Goal: Find specific page/section: Find specific page/section

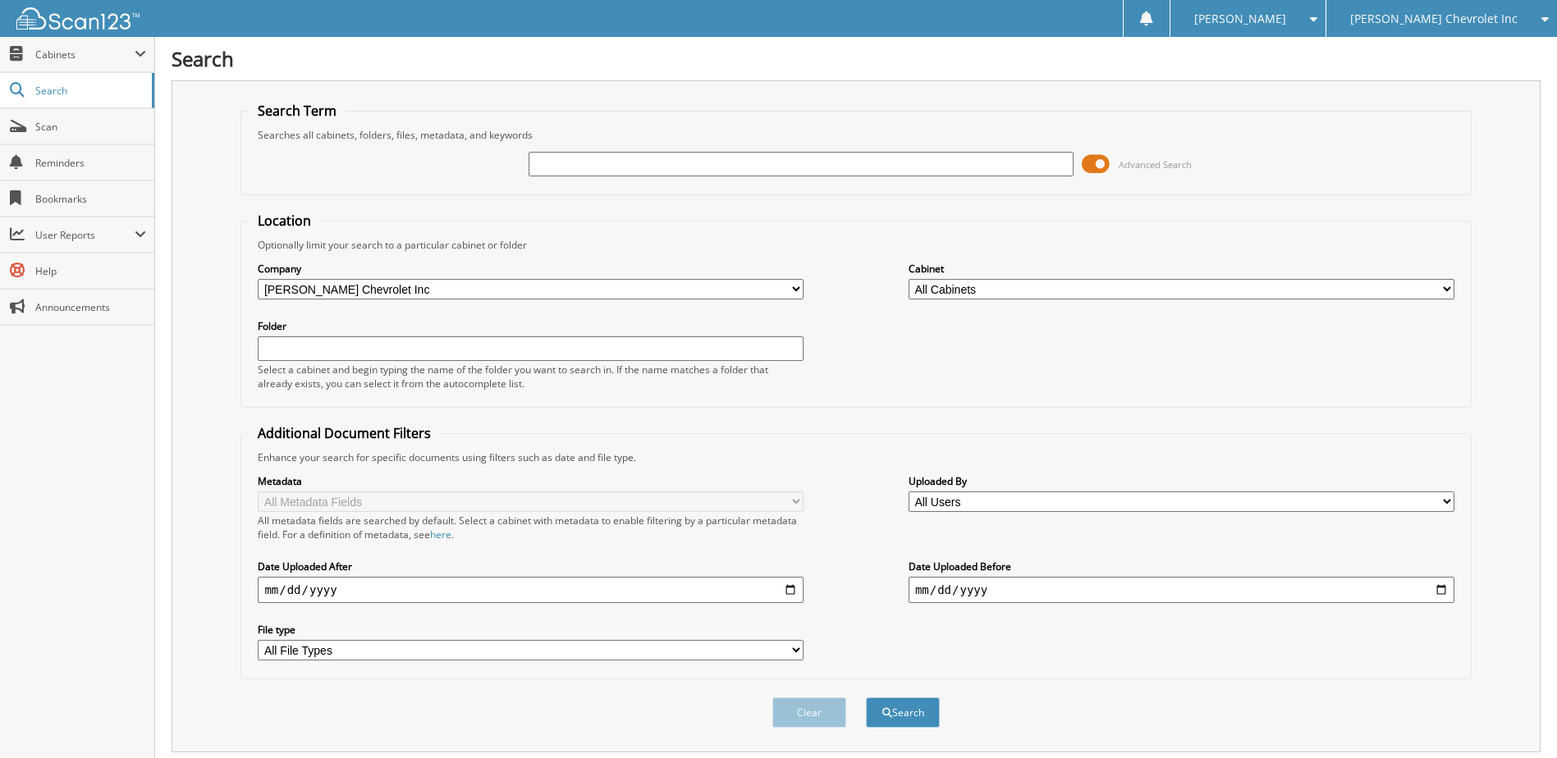
click at [548, 161] on input "text" at bounding box center [802, 164] width 546 height 25
type input "232406"
click at [866, 698] on button "Search" at bounding box center [903, 713] width 74 height 30
click at [1097, 163] on span at bounding box center [1096, 164] width 28 height 25
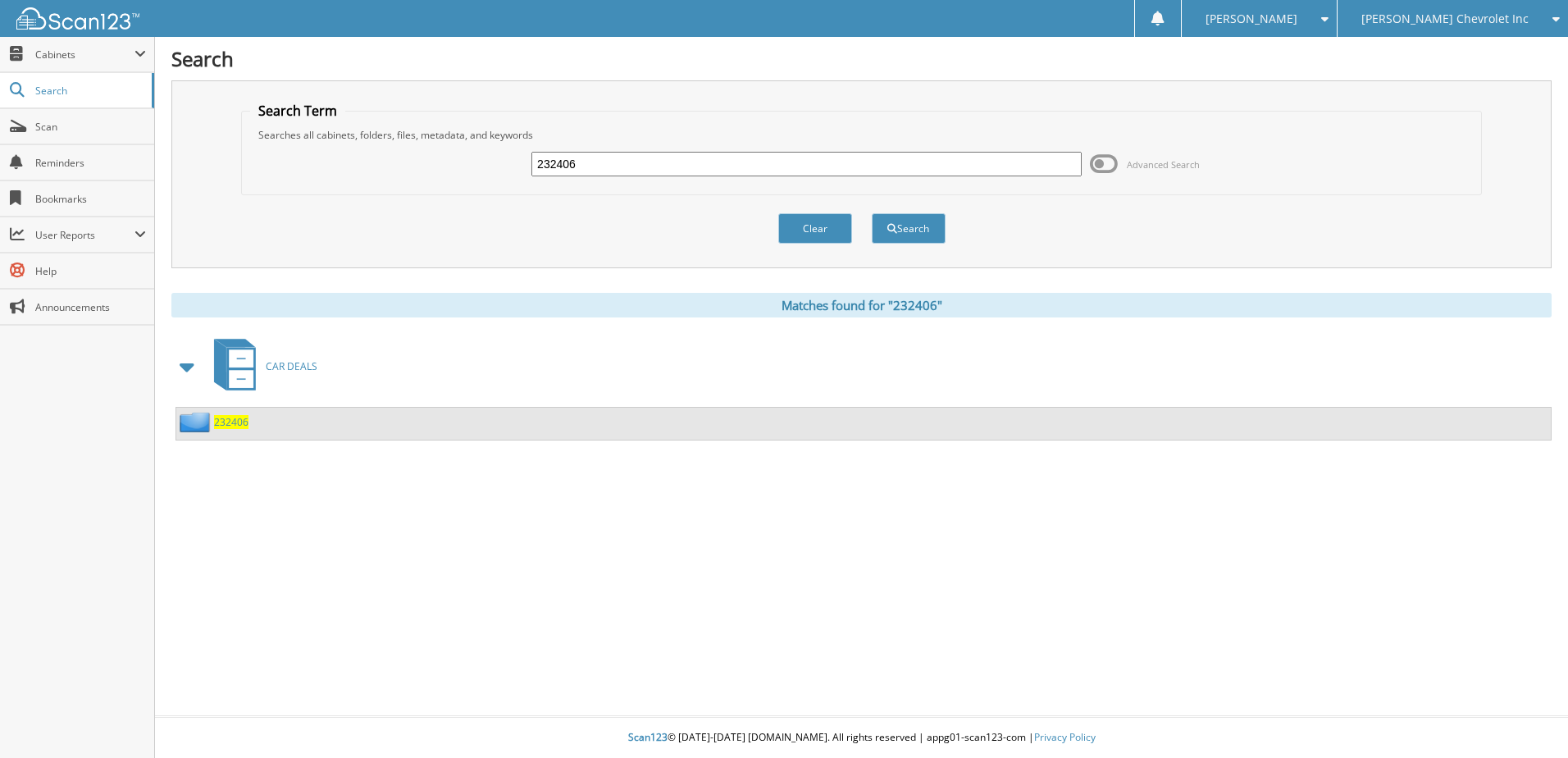
click at [227, 424] on span "232406" at bounding box center [231, 422] width 34 height 14
